Goal: Find specific page/section

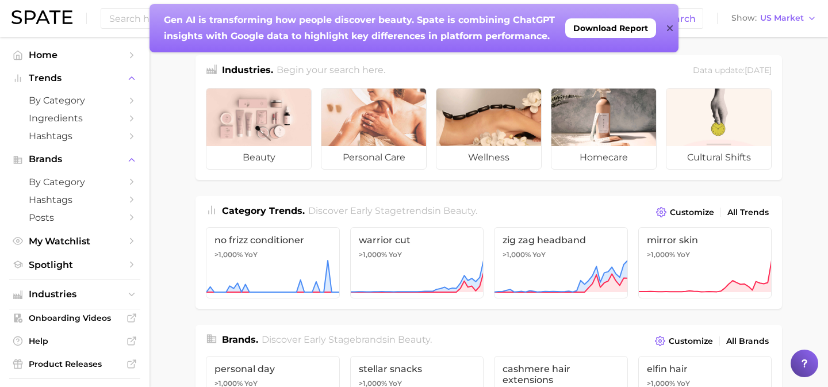
click at [669, 28] on icon at bounding box center [670, 28] width 6 height 6
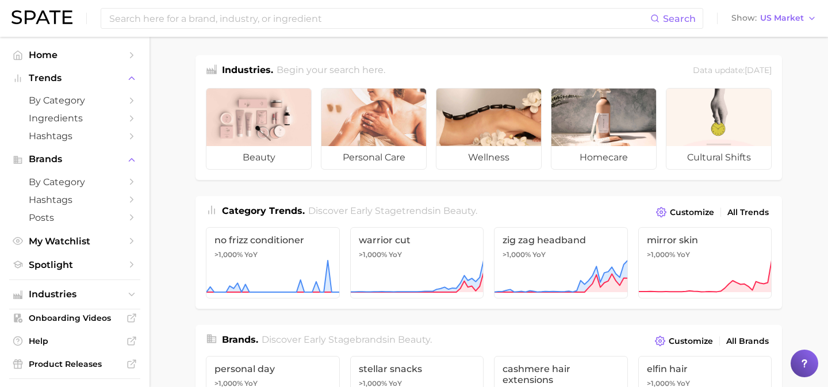
click at [83, 257] on ul "Home Trends by Category Ingredients Hashtags Brands by Category Hashtags Posts …" at bounding box center [74, 160] width 131 height 228
click at [85, 267] on span "Spotlight" at bounding box center [75, 264] width 92 height 11
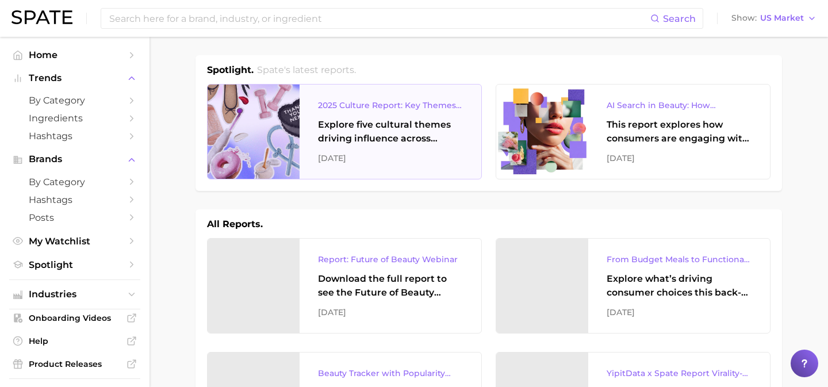
click at [272, 142] on div at bounding box center [254, 132] width 92 height 94
